Goal: Complete application form: Complete application form

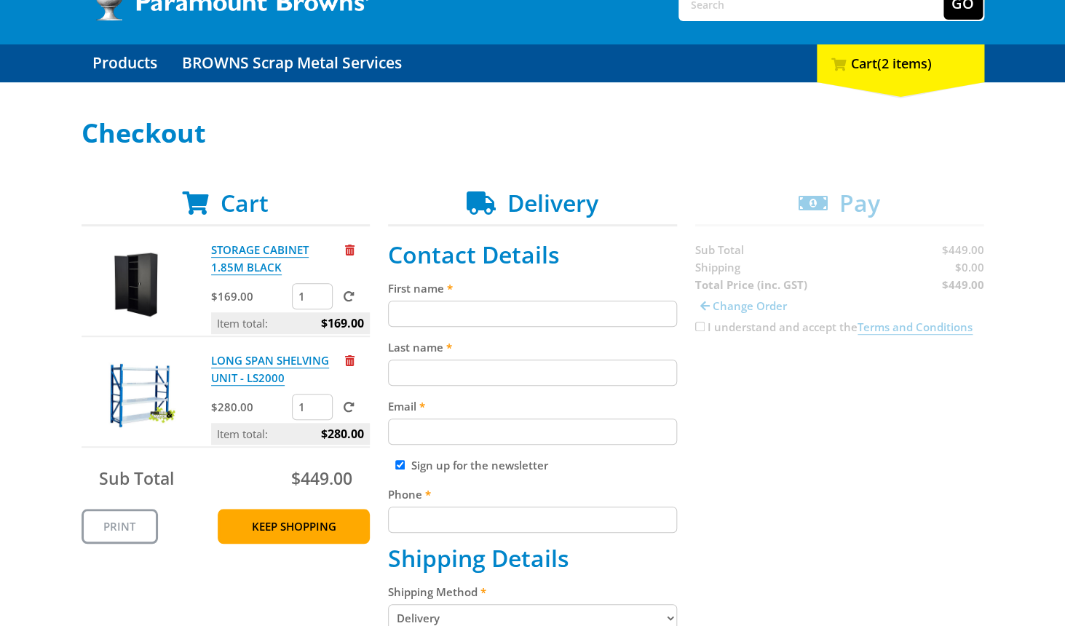
scroll to position [115, 0]
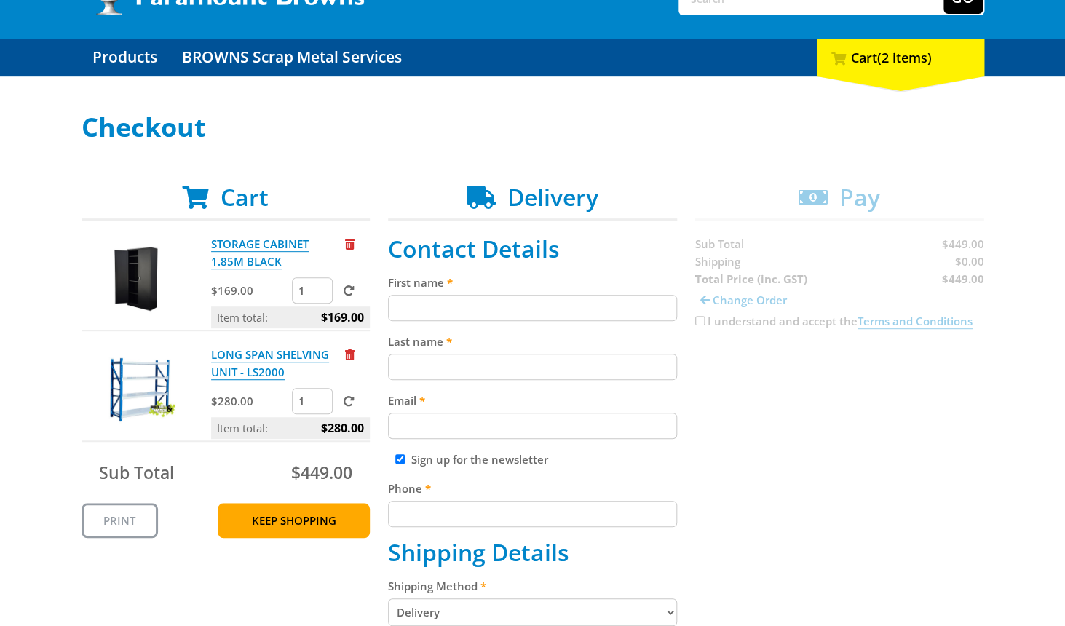
click at [503, 309] on input "First name" at bounding box center [532, 308] width 289 height 26
type input "[PERSON_NAME]"
type input "[PERSON_NAME][EMAIL_ADDRESS][DOMAIN_NAME]"
type input "[STREET_ADDRESS]"
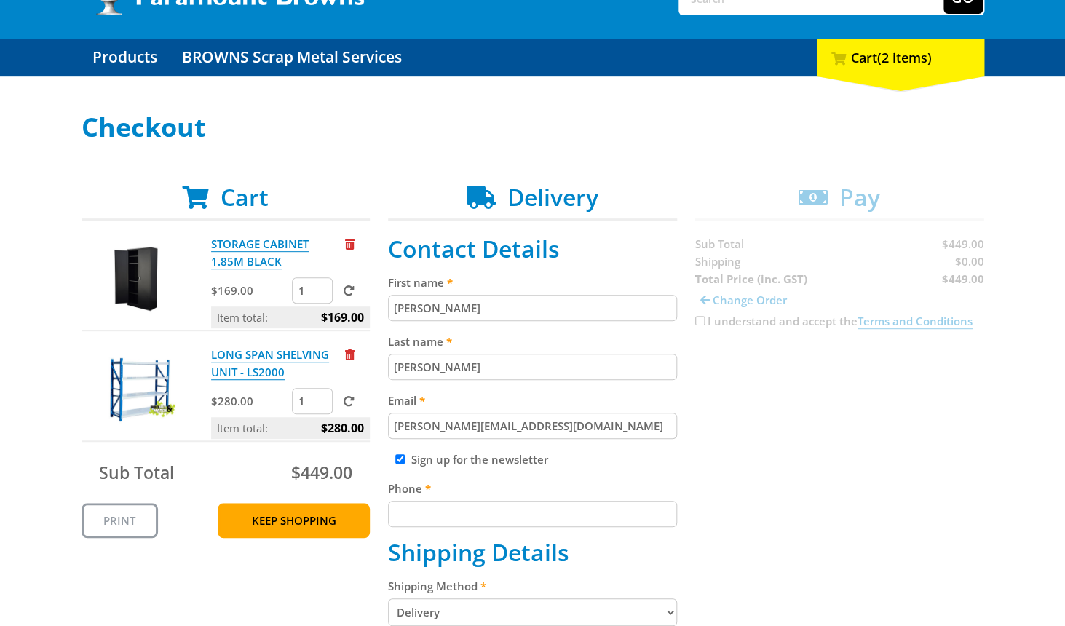
type input "[GEOGRAPHIC_DATA]"
type input "5010"
select select "SA"
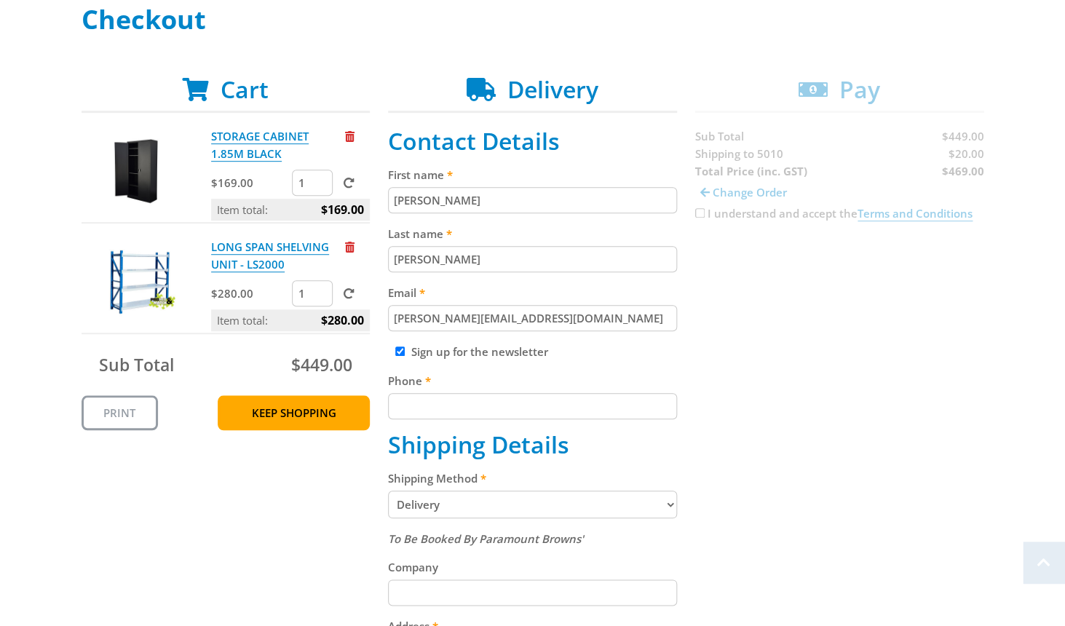
scroll to position [226, 0]
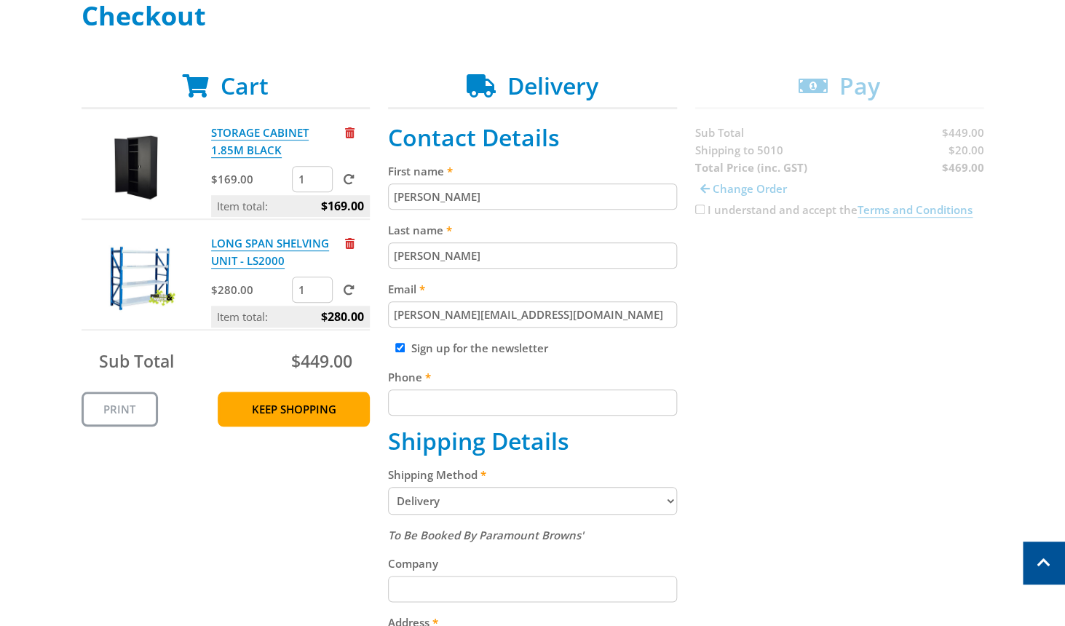
click at [411, 400] on input "Phone" at bounding box center [532, 403] width 289 height 26
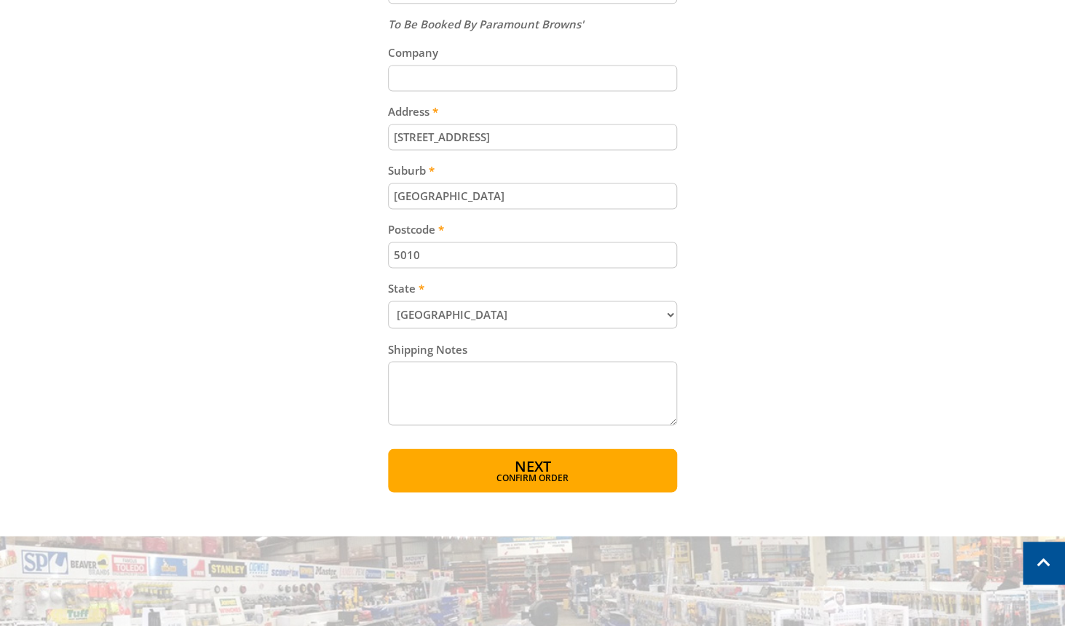
scroll to position [747, 0]
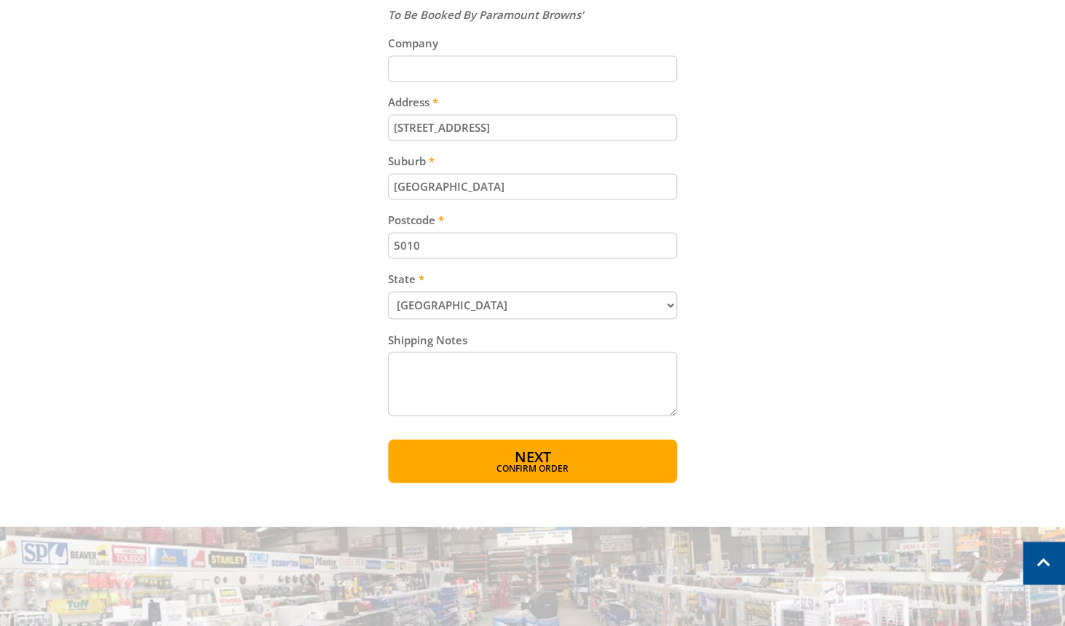
type input "82538040"
click at [432, 71] on input "Company" at bounding box center [532, 68] width 289 height 26
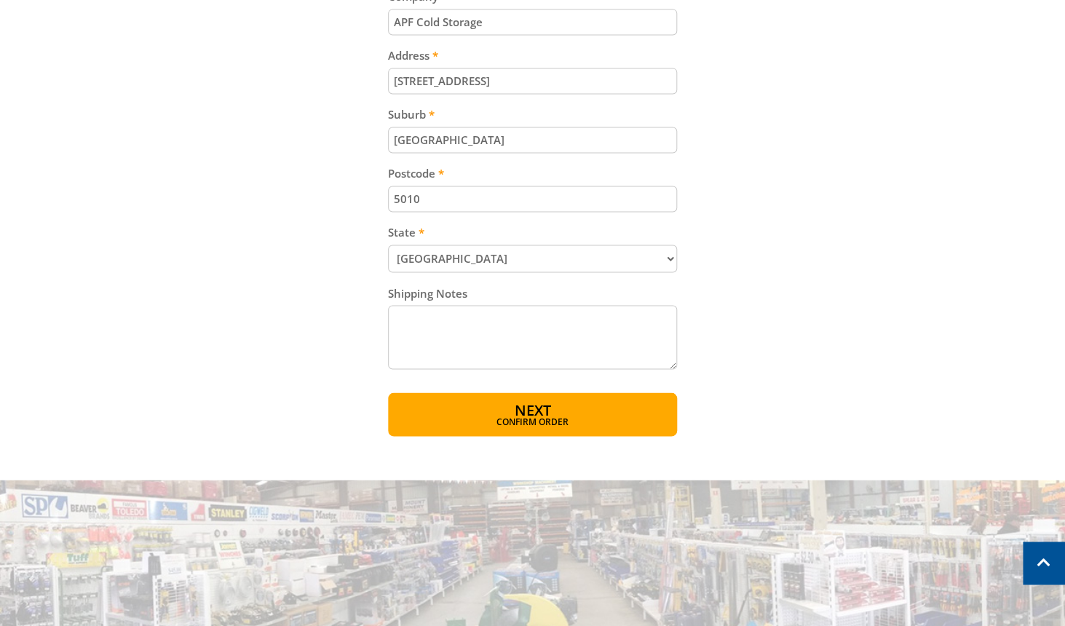
scroll to position [804, 0]
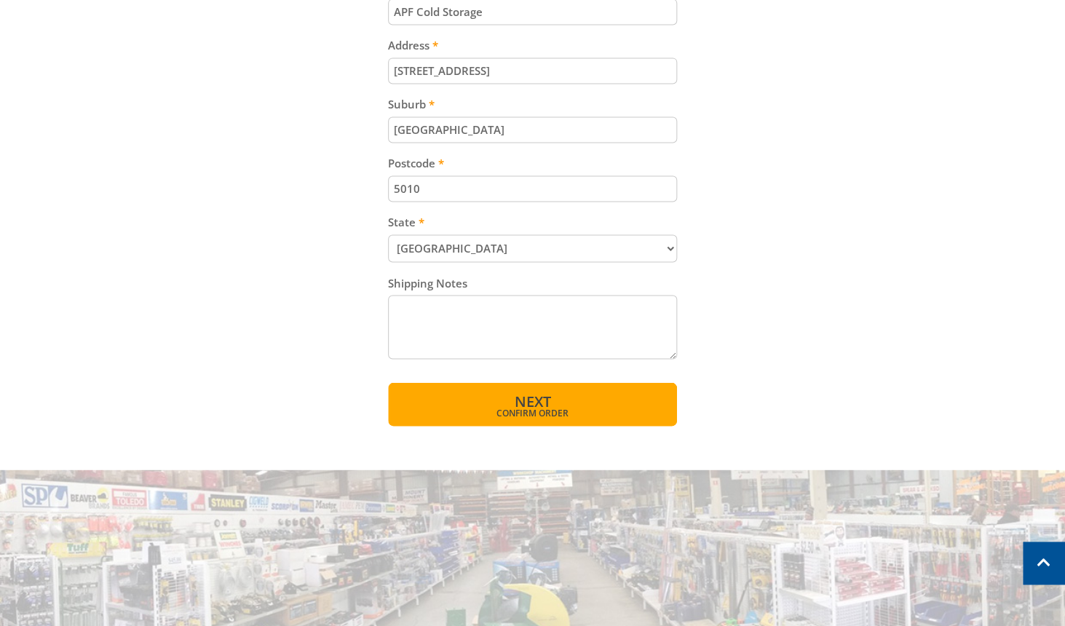
type input "APF Cold Storage"
click at [553, 406] on button "Next Confirm order" at bounding box center [532, 404] width 289 height 44
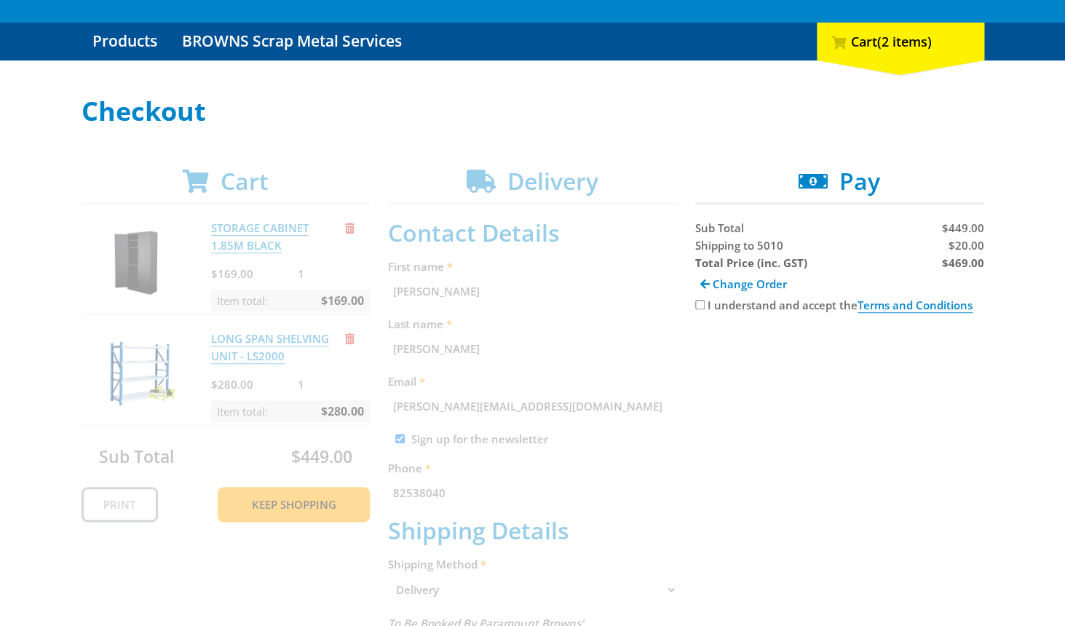
scroll to position [140, 0]
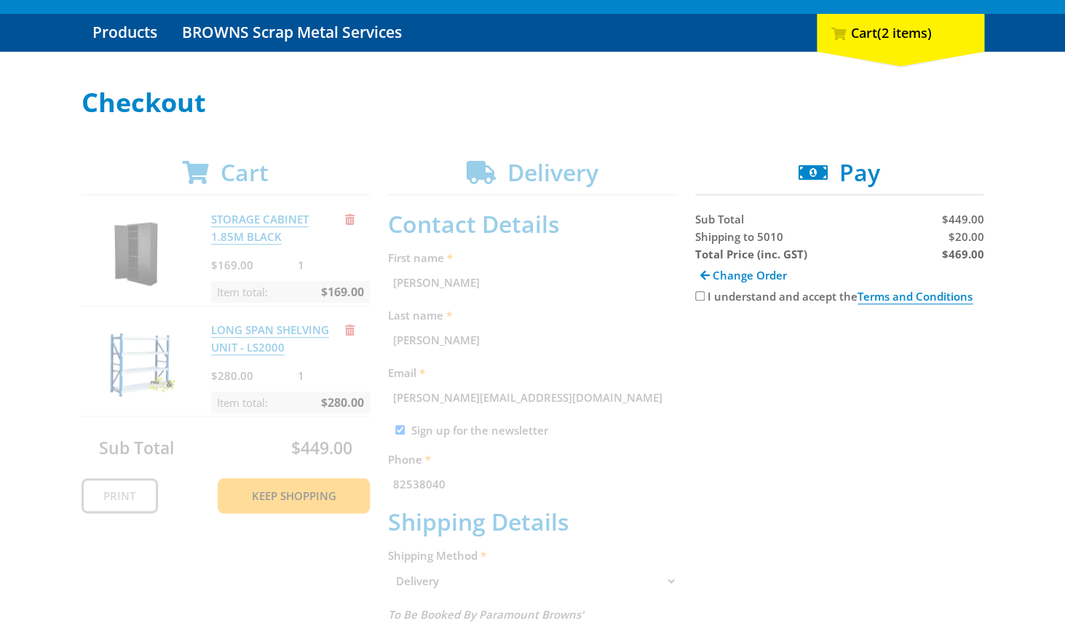
click at [701, 299] on input "I understand and accept the Terms and Conditions" at bounding box center [699, 295] width 9 height 9
checkbox input "true"
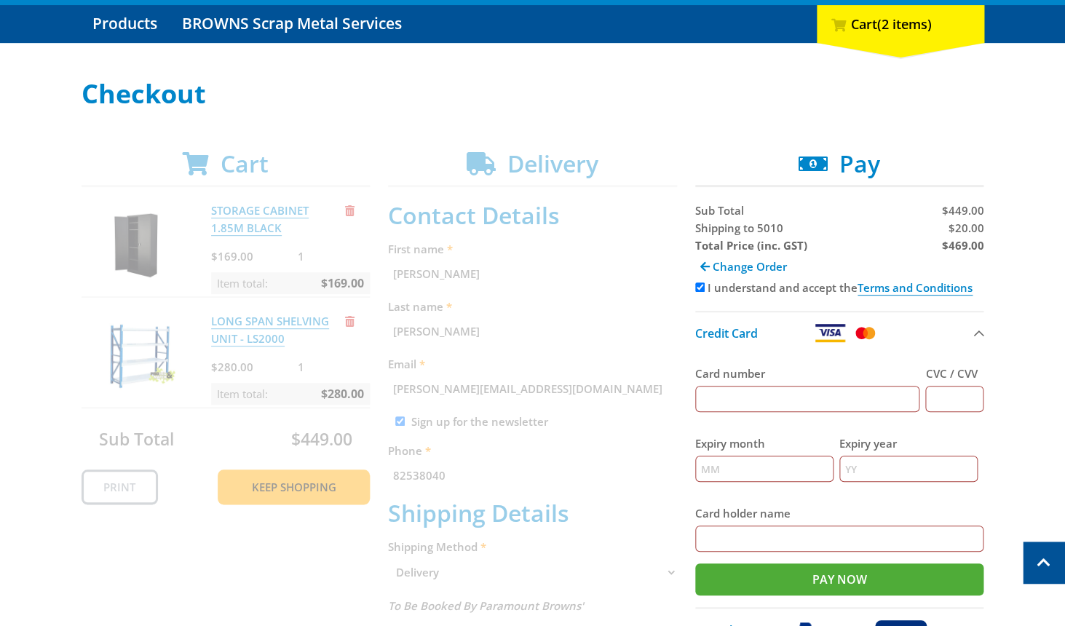
scroll to position [119, 0]
